Goal: Check status: Check status

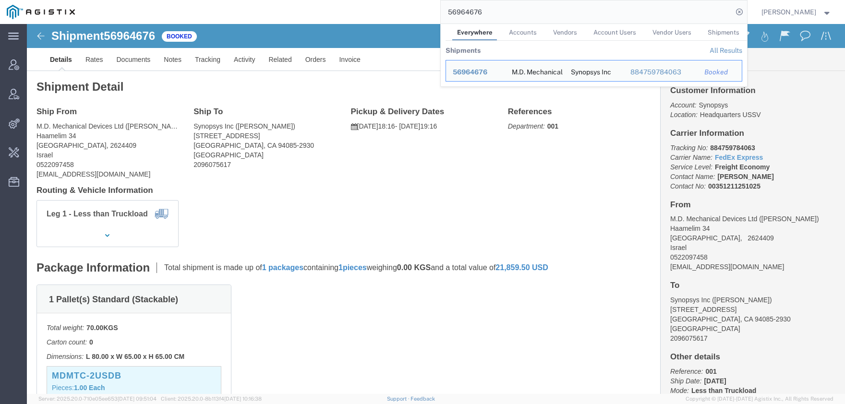
drag, startPoint x: 502, startPoint y: 17, endPoint x: 357, endPoint y: 16, distance: 145.9
click at [441, 17] on input "56964676" at bounding box center [587, 11] width 292 height 23
paste input "78239"
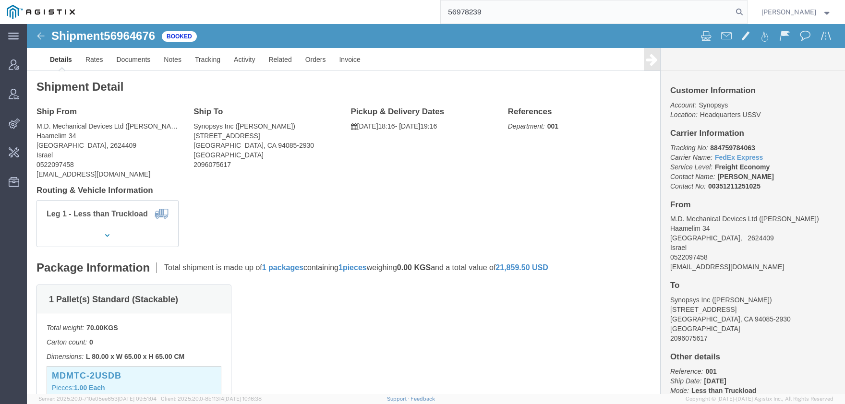
type input "56978239"
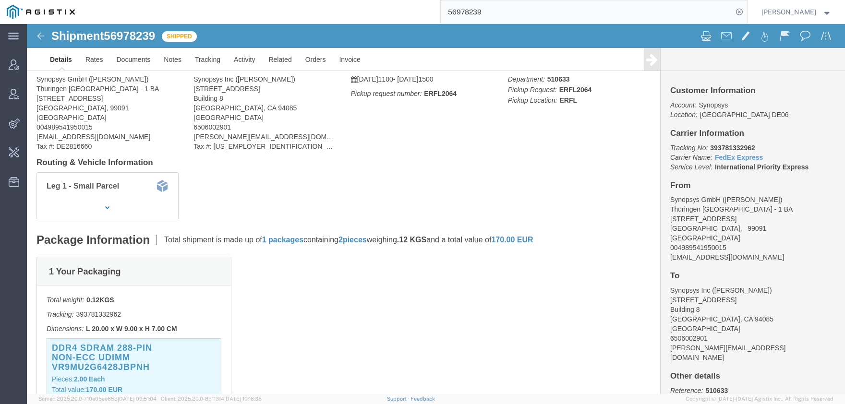
click at [516, 12] on input "56978239" at bounding box center [587, 11] width 292 height 23
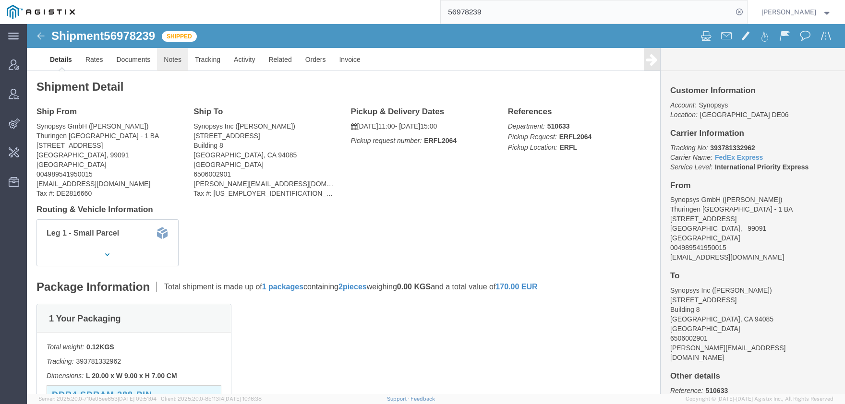
click link "Notes"
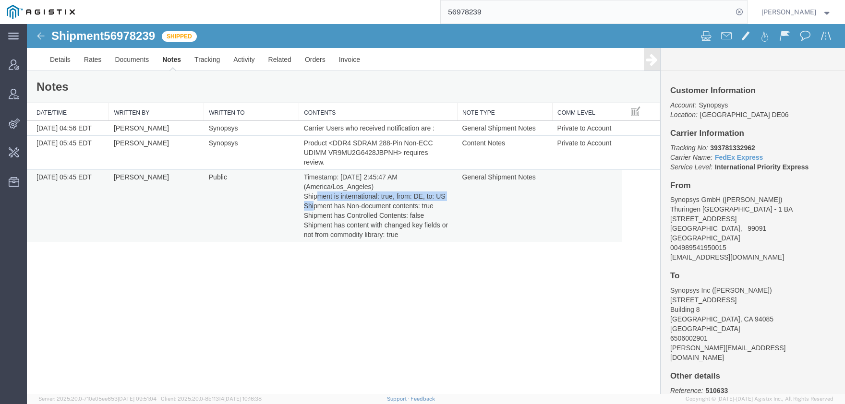
drag, startPoint x: 306, startPoint y: 196, endPoint x: 455, endPoint y: 200, distance: 149.8
click at [455, 200] on td "Timestamp: [DATE] 2:45:47 AM (America/Los_Angeles) Shipment is international: t…" at bounding box center [378, 206] width 158 height 72
drag, startPoint x: 307, startPoint y: 202, endPoint x: 434, endPoint y: 205, distance: 126.7
click at [434, 205] on td "Timestamp: [DATE] 2:45:47 AM (America/Los_Angeles) Shipment is international: t…" at bounding box center [378, 206] width 158 height 72
drag, startPoint x: 305, startPoint y: 214, endPoint x: 433, endPoint y: 219, distance: 127.7
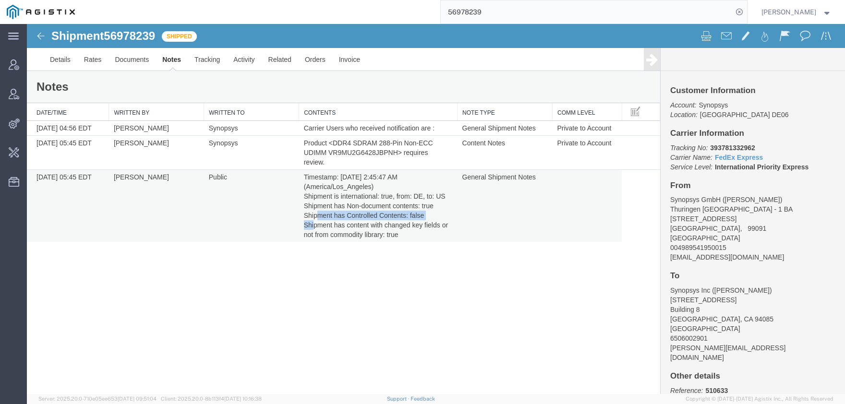
click at [433, 219] on td "Timestamp: [DATE] 2:45:47 AM (America/Los_Angeles) Shipment is international: t…" at bounding box center [378, 206] width 158 height 72
click at [414, 219] on span "Timestamp: [DATE] 2:45:47 AM (America/Los_Angeles) Shipment is international: t…" at bounding box center [377, 205] width 146 height 65
click at [416, 218] on span "Timestamp: [DATE] 2:45:47 AM (America/Los_Angeles) Shipment is international: t…" at bounding box center [377, 205] width 146 height 65
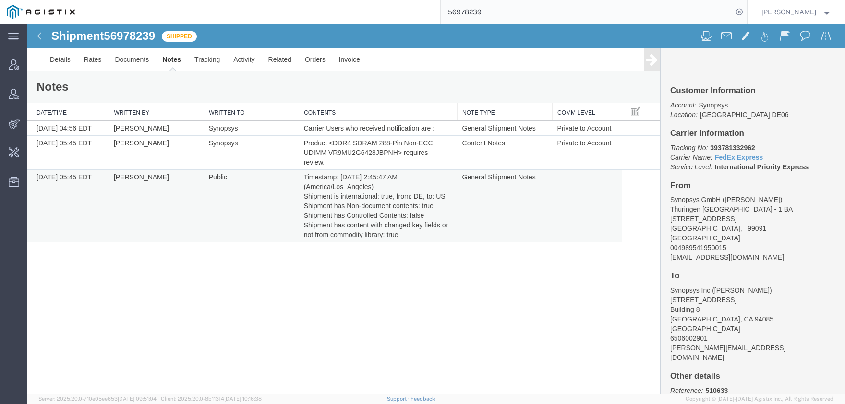
click at [422, 218] on span "Timestamp: [DATE] 2:45:47 AM (America/Los_Angeles) Shipment is international: t…" at bounding box center [377, 205] width 146 height 65
click at [422, 217] on span "Timestamp: [DATE] 2:45:47 AM (America/Los_Angeles) Shipment is international: t…" at bounding box center [377, 205] width 146 height 65
drag, startPoint x: 429, startPoint y: 216, endPoint x: 397, endPoint y: 216, distance: 32.2
click at [397, 216] on td "Timestamp: [DATE] 2:45:47 AM (America/Los_Angeles) Shipment is international: t…" at bounding box center [378, 206] width 158 height 72
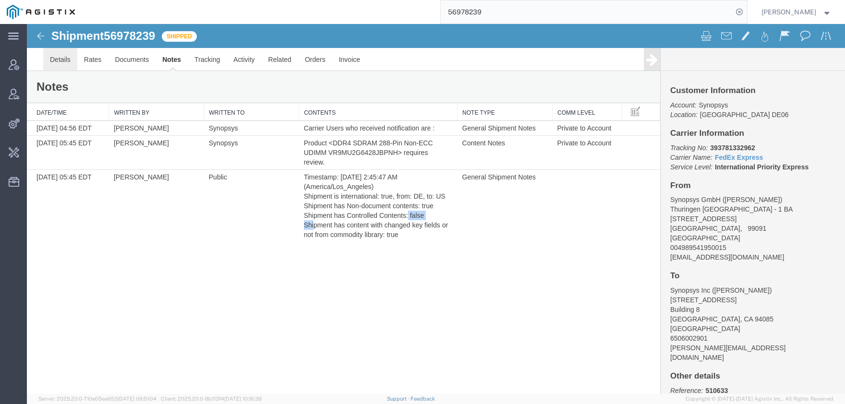
click at [66, 60] on link "Details" at bounding box center [60, 59] width 34 height 23
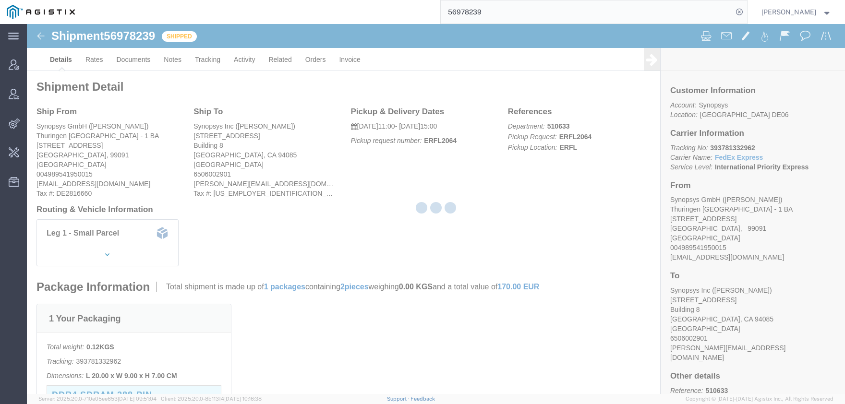
scroll to position [158, 0]
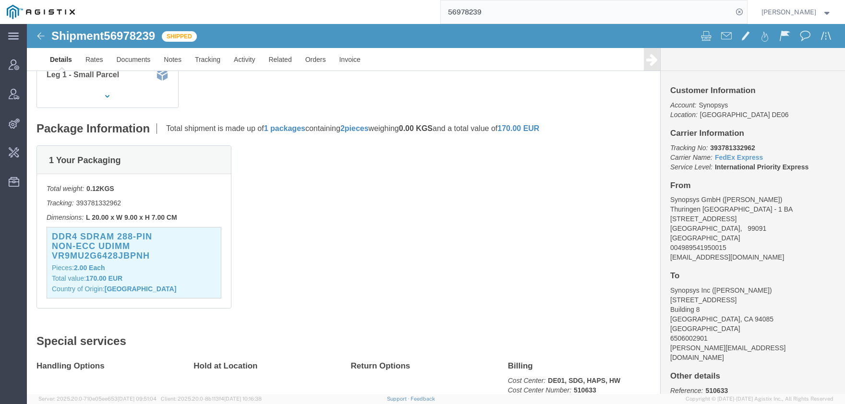
click p "Pieces: 2.00 Each"
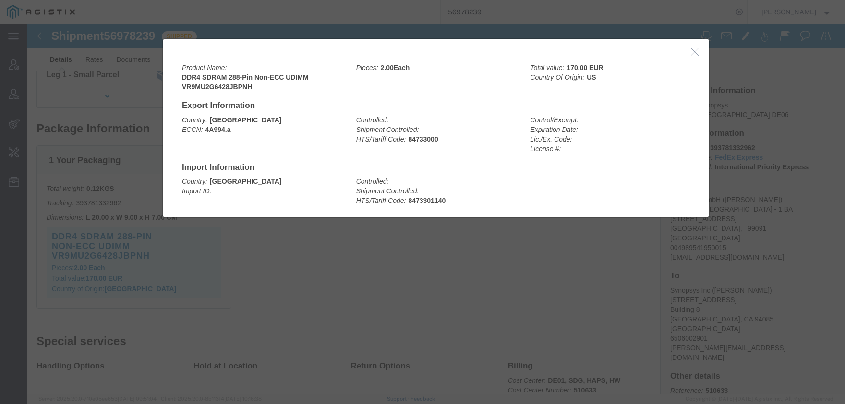
click icon "button"
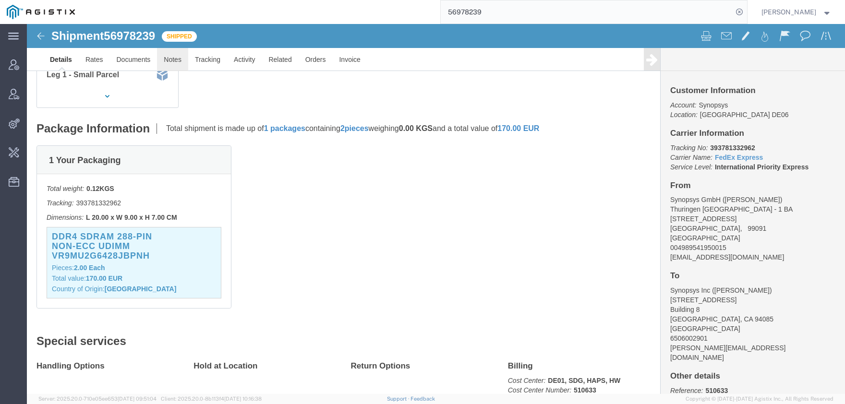
click link "Notes"
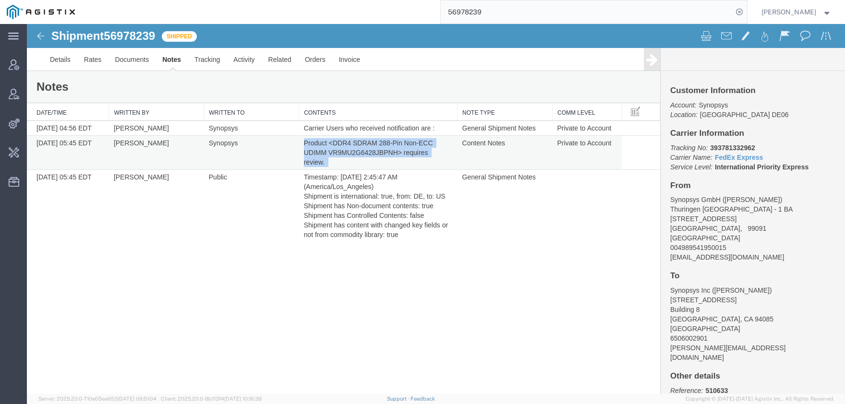
drag, startPoint x: 304, startPoint y: 143, endPoint x: 379, endPoint y: 166, distance: 78.6
click at [379, 166] on td "Product <DDR4 SDRAM 288-Pin Non-ECC UDIMM VR9MU2G6428JBPNH> requires review." at bounding box center [378, 153] width 158 height 34
drag, startPoint x: 401, startPoint y: 236, endPoint x: 368, endPoint y: 146, distance: 96.1
click at [399, 236] on td "Timestamp: [DATE] 2:45:47 AM (America/Los_Angeles) Shipment is international: t…" at bounding box center [378, 206] width 158 height 72
click at [347, 144] on span "Product <DDR4 SDRAM 288-Pin Non-ECC UDIMM VR9MU2G6428JBPNH> requires review." at bounding box center [369, 152] width 131 height 27
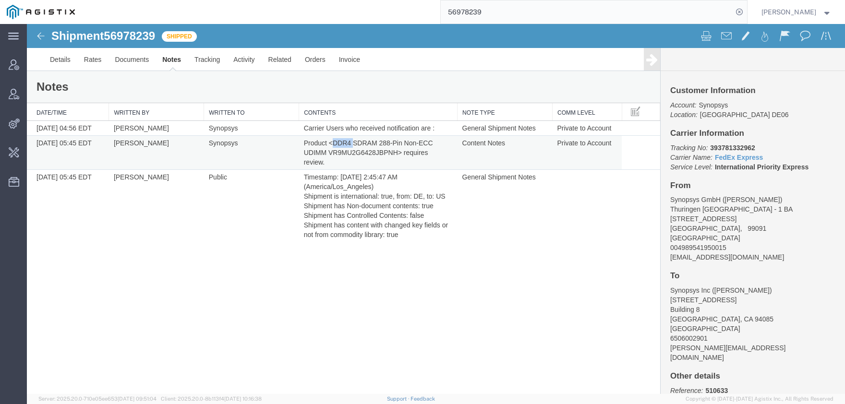
click at [347, 144] on span "Product <DDR4 SDRAM 288-Pin Non-ECC UDIMM VR9MU2G6428JBPNH> requires review." at bounding box center [369, 152] width 131 height 27
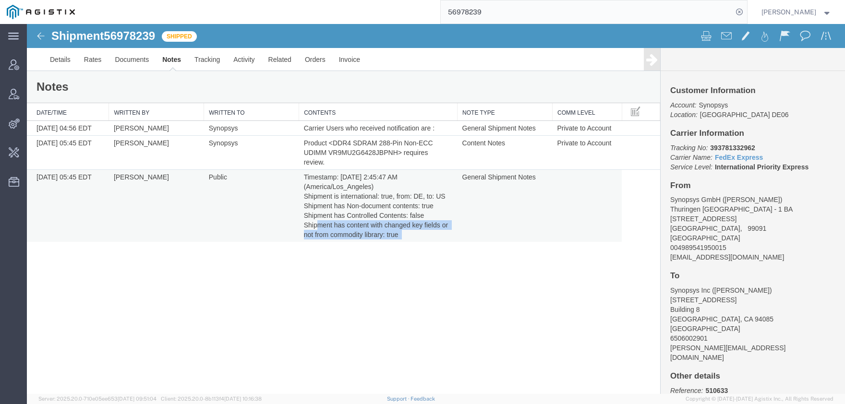
drag, startPoint x: 403, startPoint y: 234, endPoint x: 304, endPoint y: 226, distance: 99.1
click at [304, 226] on td "Timestamp: [DATE] 2:45:47 AM (America/Los_Angeles) Shipment is international: t…" at bounding box center [378, 206] width 158 height 72
